Goal: Navigation & Orientation: Find specific page/section

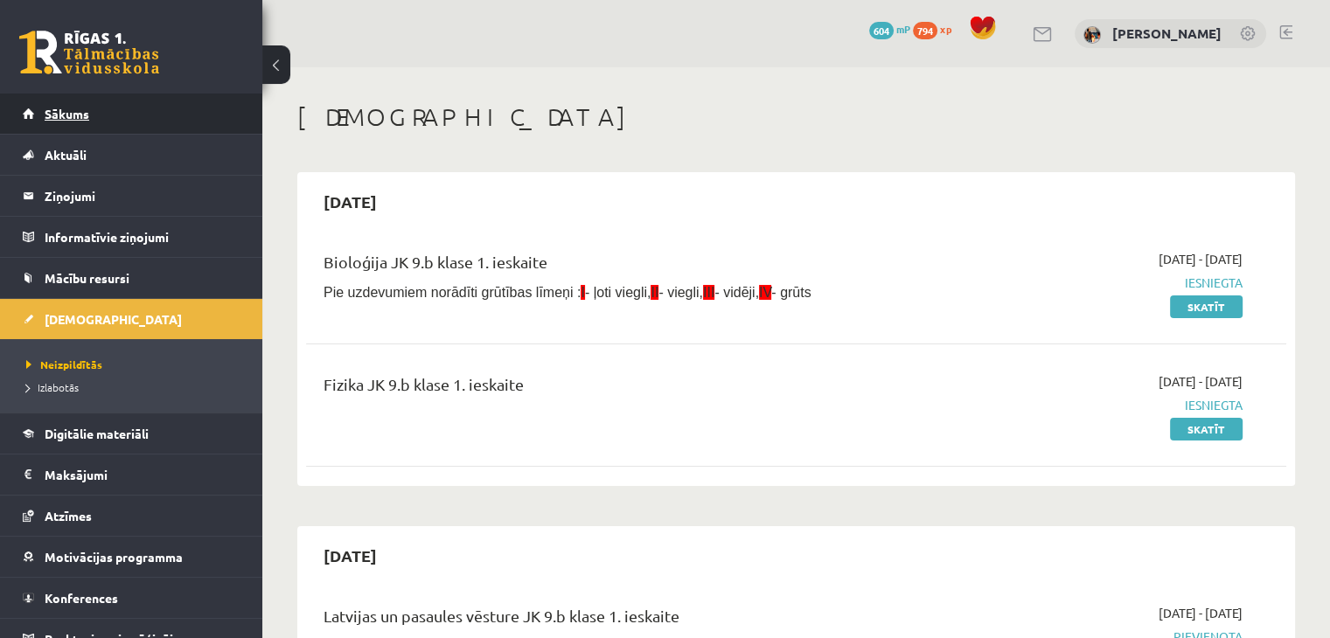
click at [165, 108] on link "Sākums" at bounding box center [132, 114] width 218 height 40
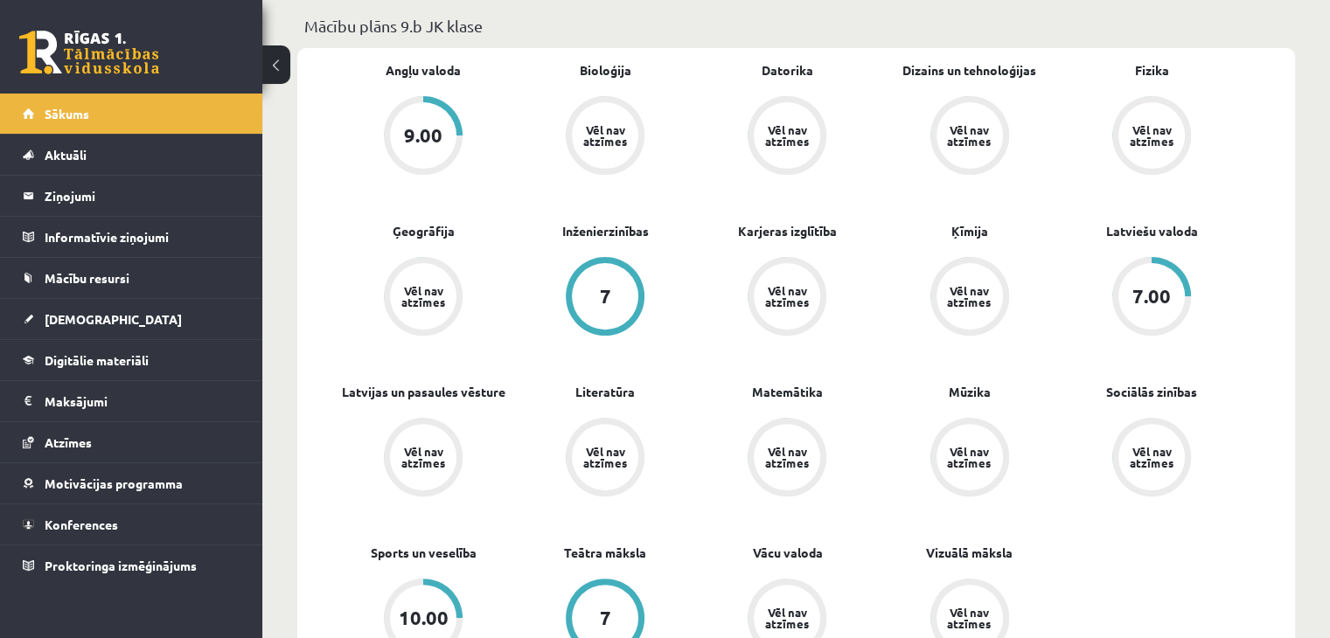
click at [465, 137] on link "9.00" at bounding box center [423, 137] width 182 height 82
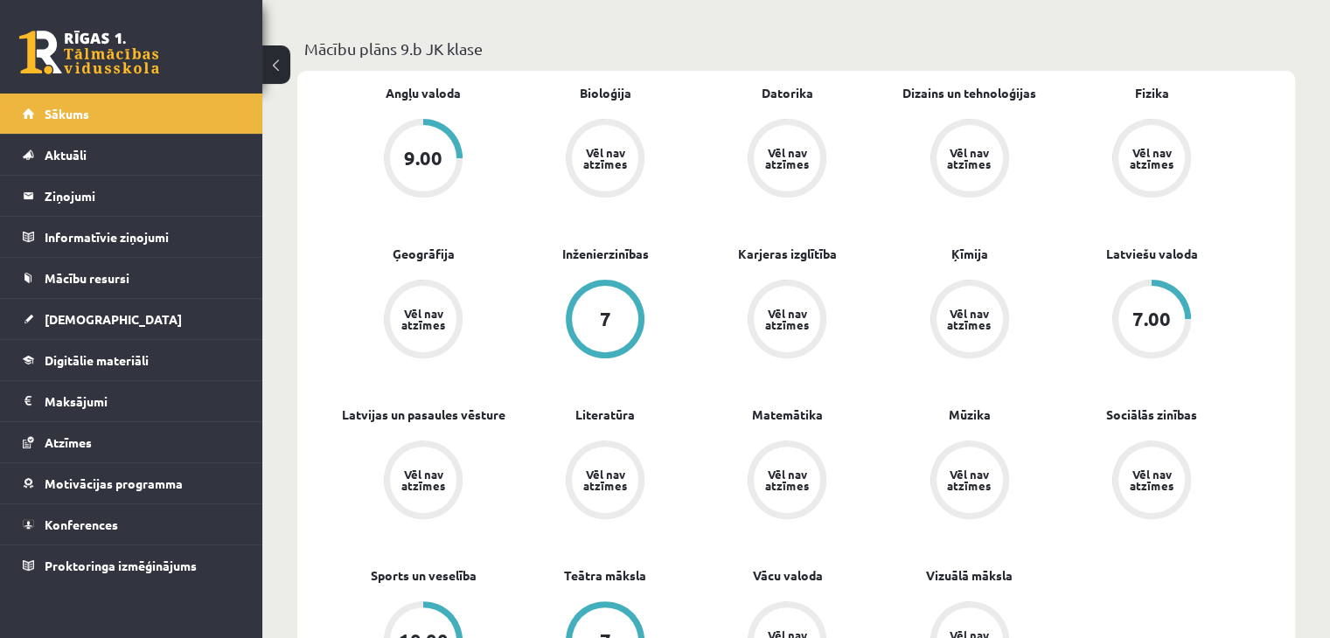
scroll to position [493, 0]
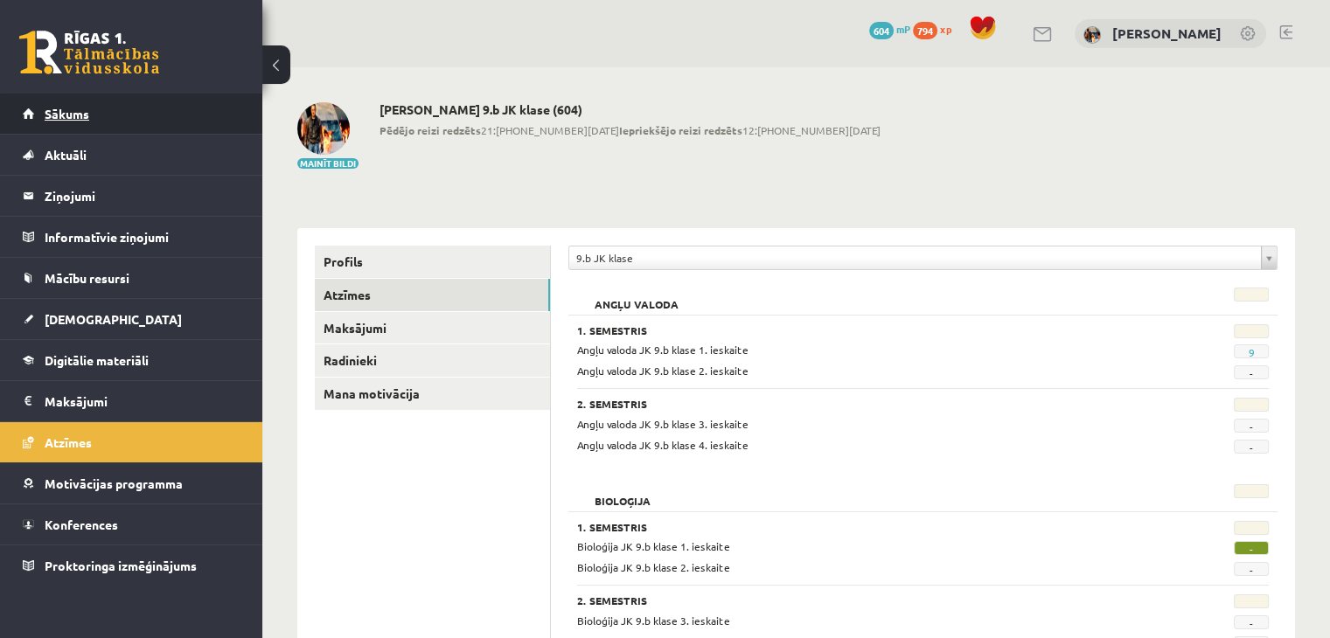
click at [104, 109] on link "Sākums" at bounding box center [132, 114] width 218 height 40
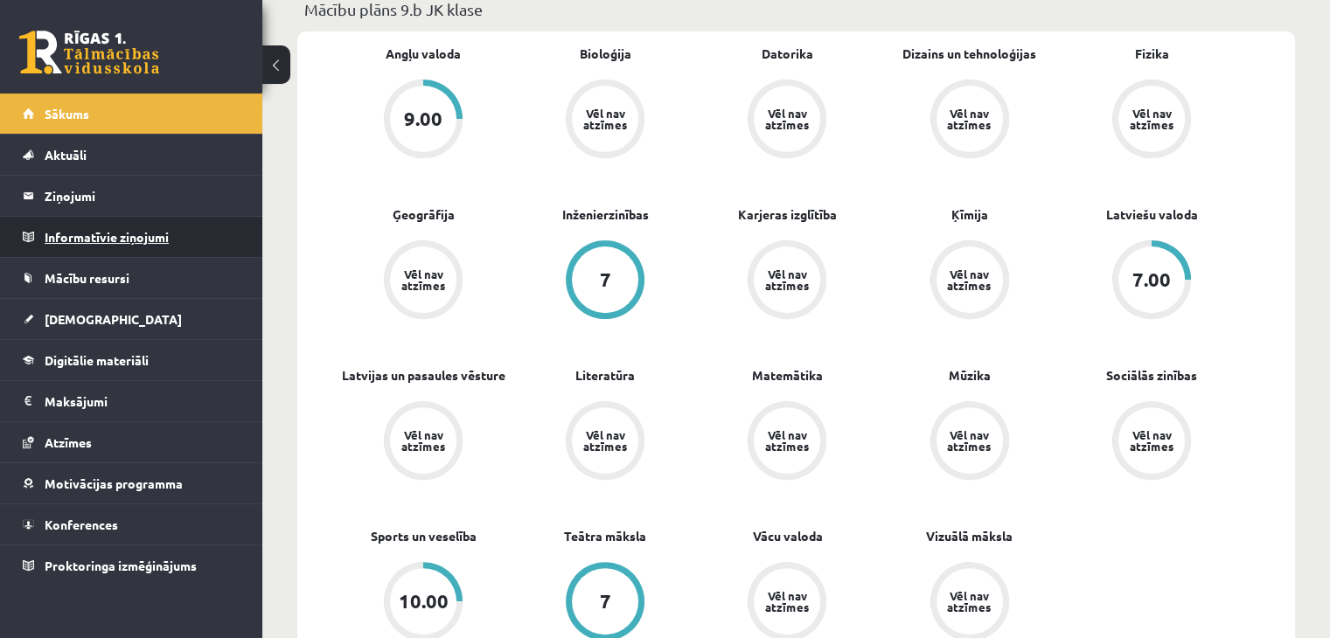
scroll to position [533, 0]
